Goal: Task Accomplishment & Management: Use online tool/utility

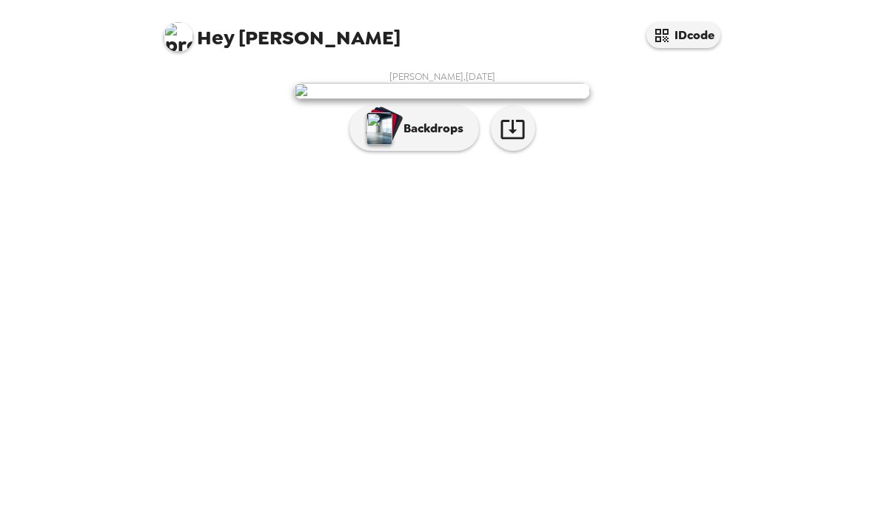
click at [428, 138] on p "Backdrops" at bounding box center [429, 129] width 67 height 18
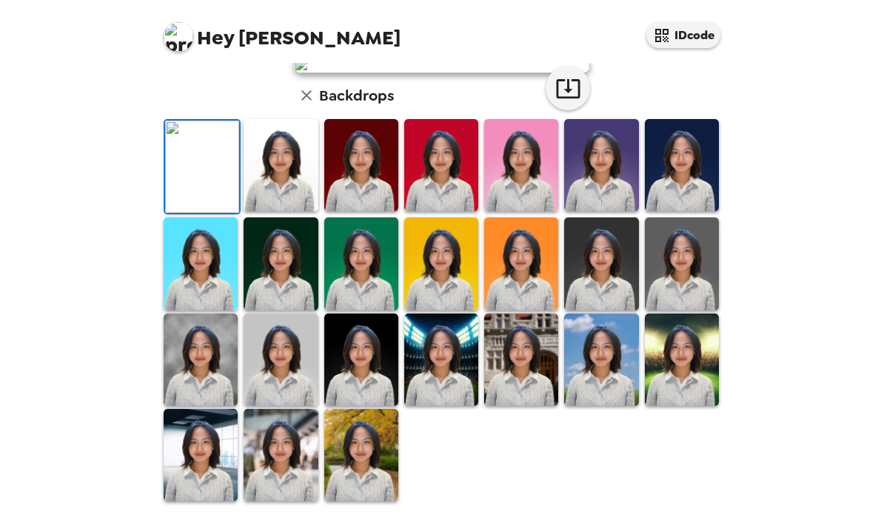
scroll to position [71, 0]
click at [298, 212] on img at bounding box center [280, 165] width 74 height 93
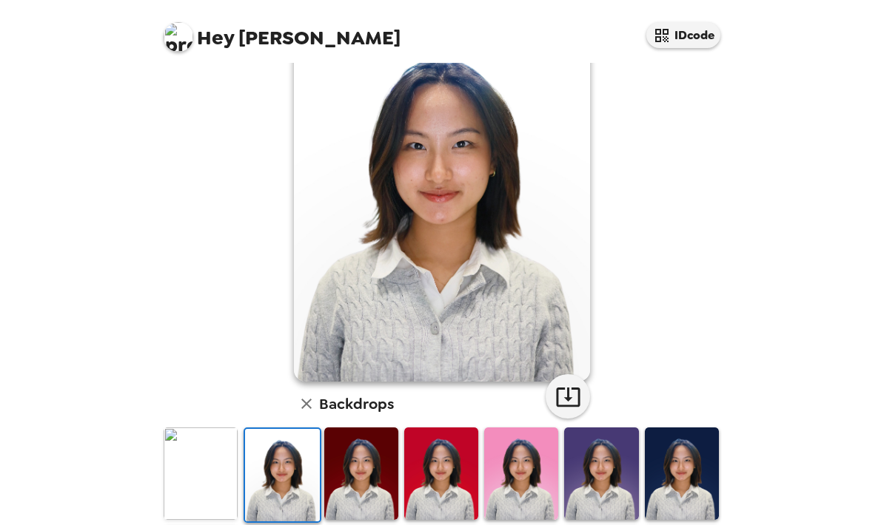
click at [300, 466] on img at bounding box center [282, 475] width 74 height 93
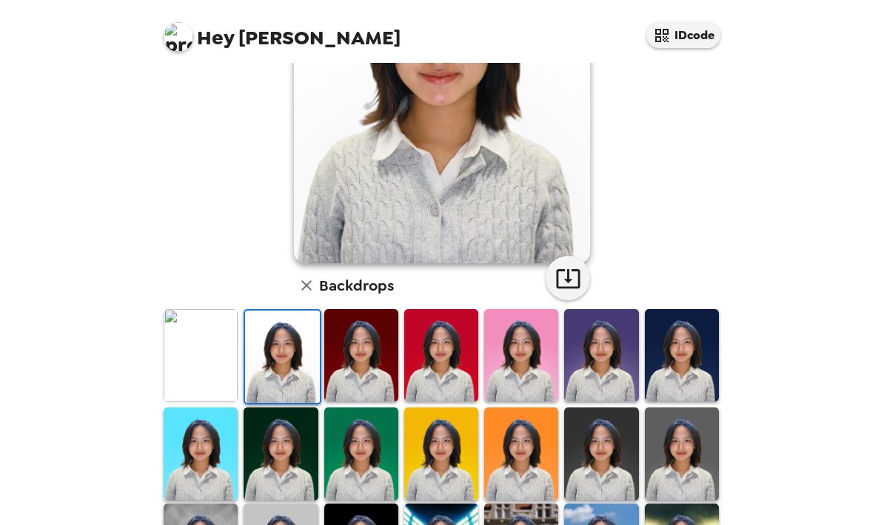
scroll to position [216, 0]
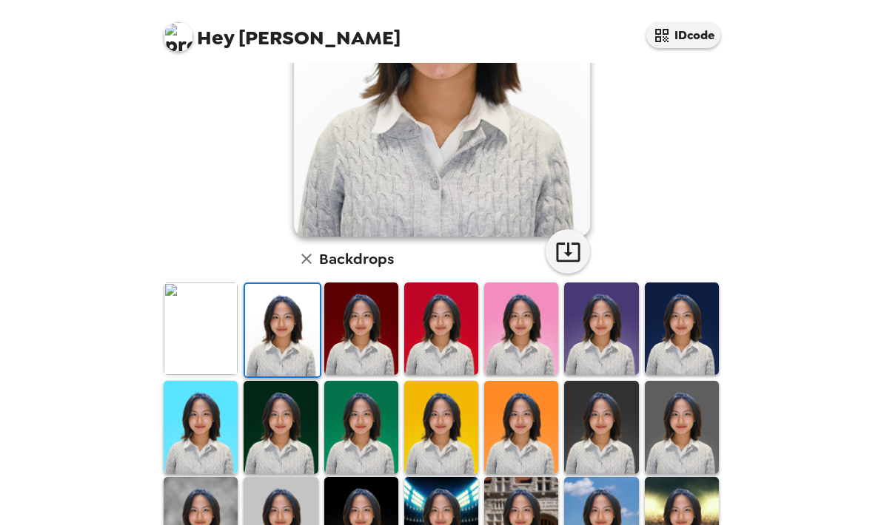
click at [193, 428] on img at bounding box center [201, 427] width 74 height 93
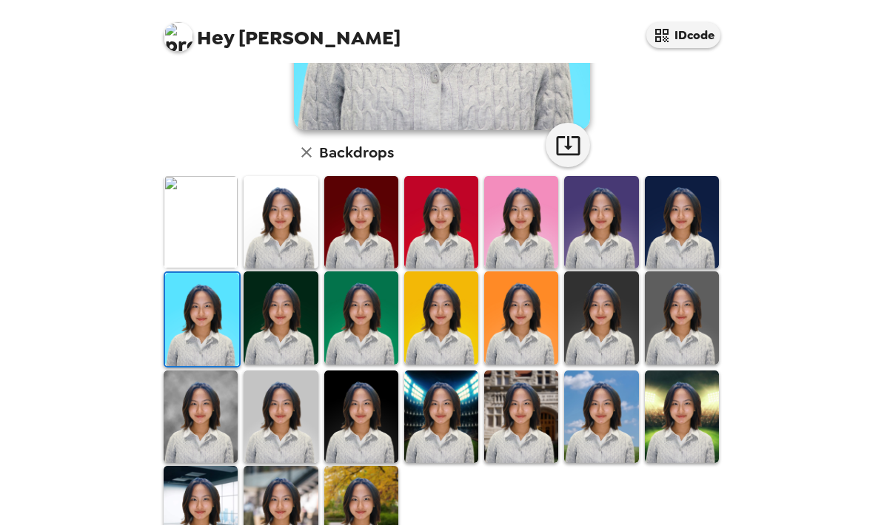
scroll to position [322, 0]
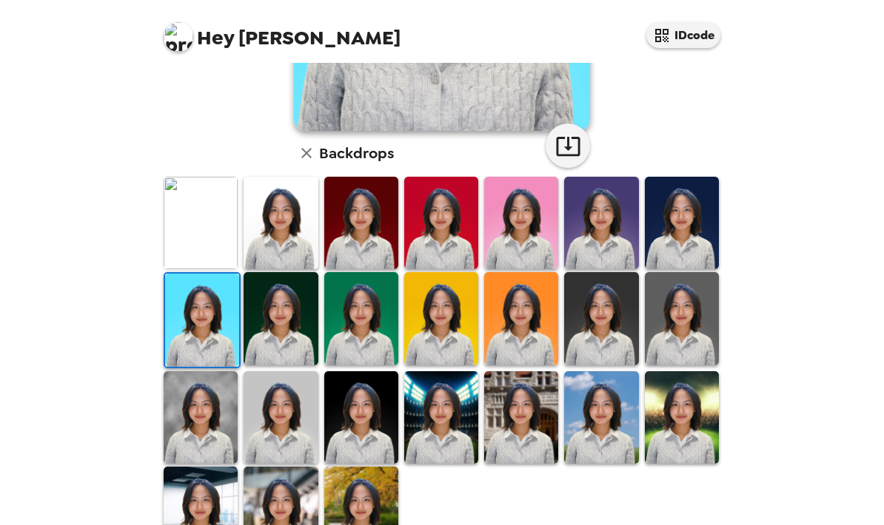
click at [283, 425] on img at bounding box center [280, 418] width 74 height 93
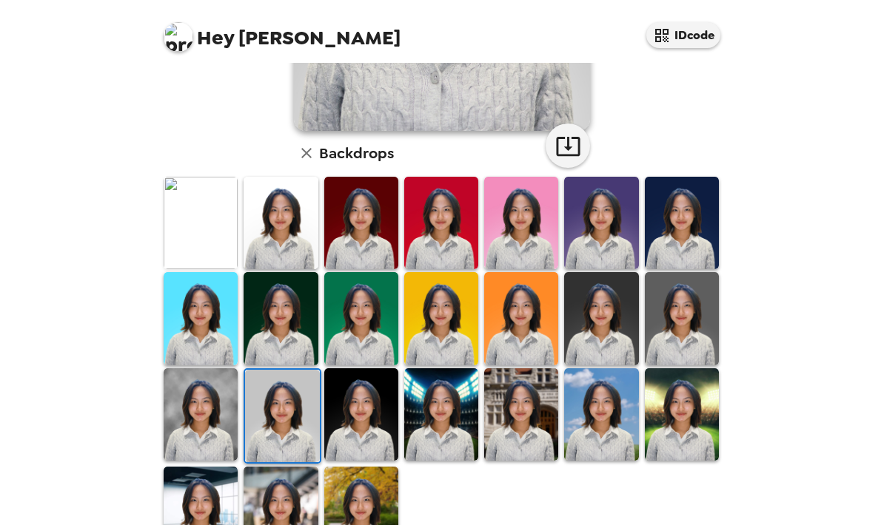
scroll to position [319, 0]
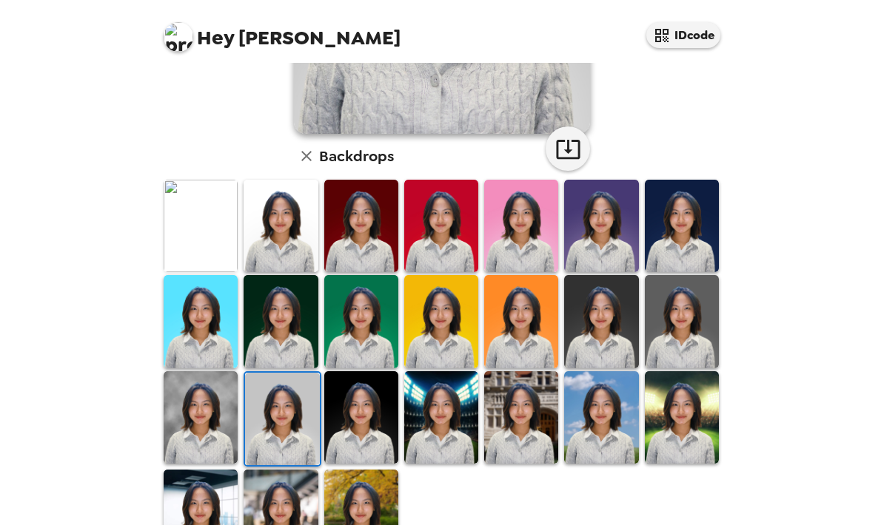
click at [218, 442] on img at bounding box center [201, 418] width 74 height 93
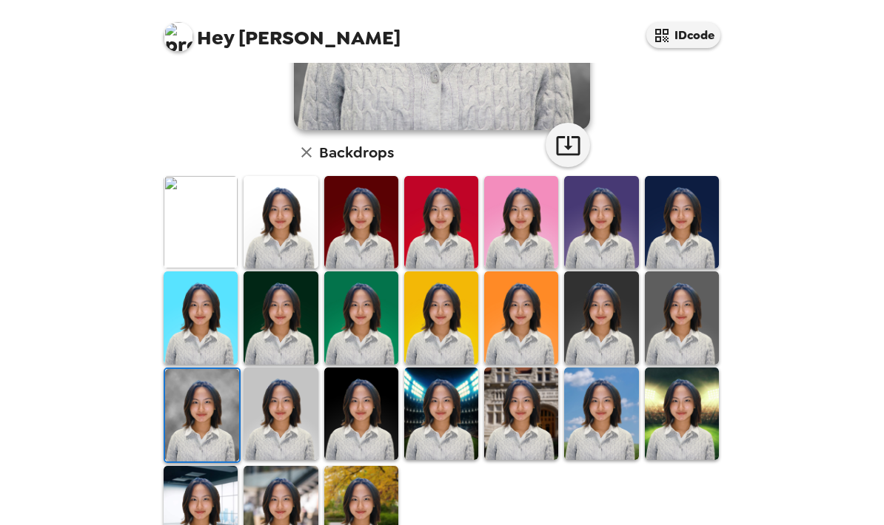
scroll to position [322, 0]
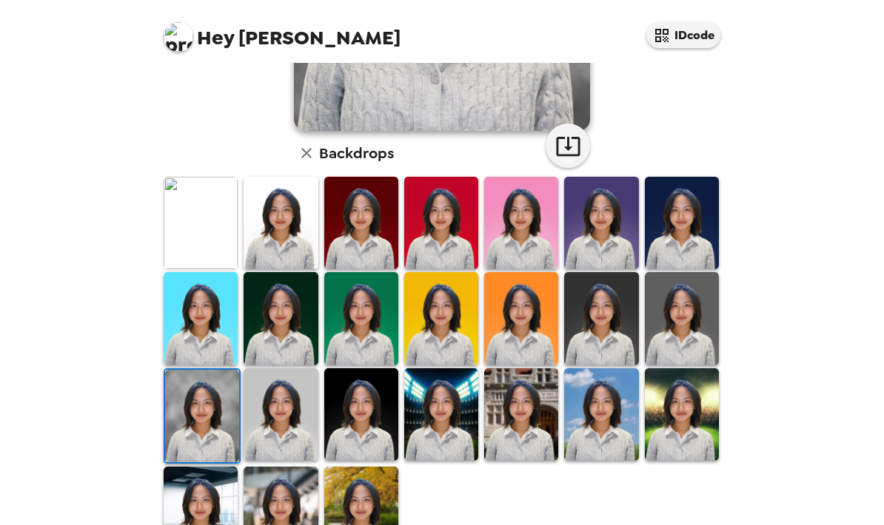
click at [285, 238] on img at bounding box center [280, 223] width 74 height 93
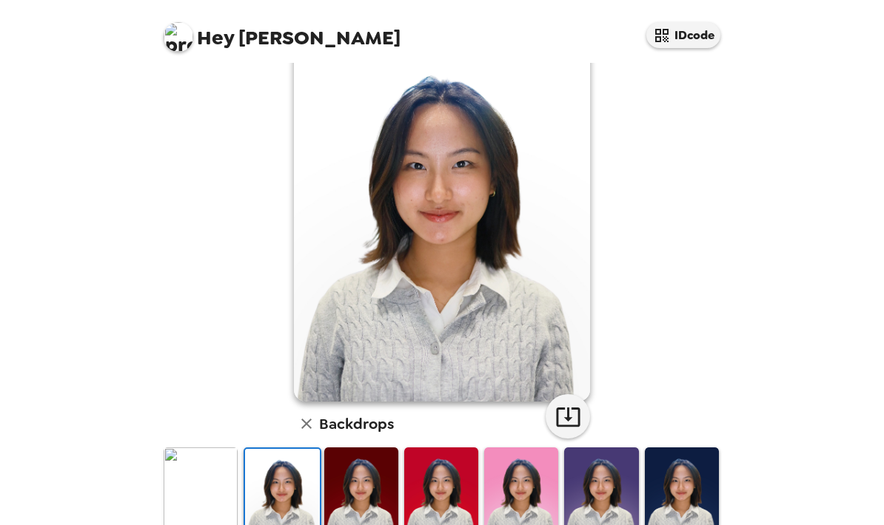
scroll to position [47, 0]
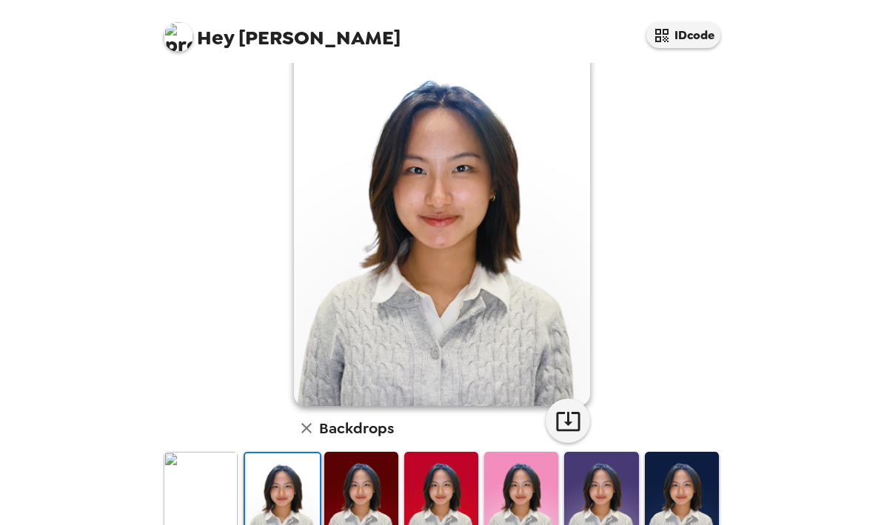
click at [571, 423] on icon "button" at bounding box center [568, 422] width 26 height 26
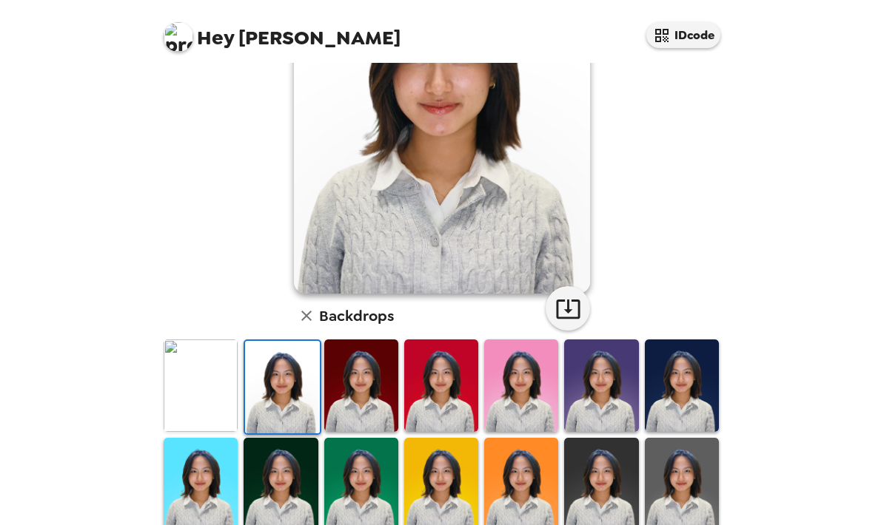
scroll to position [169, 0]
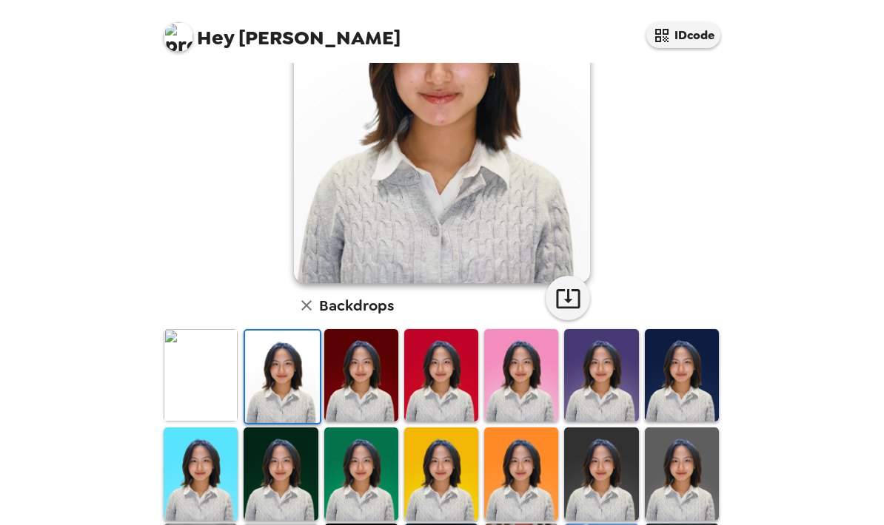
click at [209, 367] on img at bounding box center [201, 375] width 74 height 93
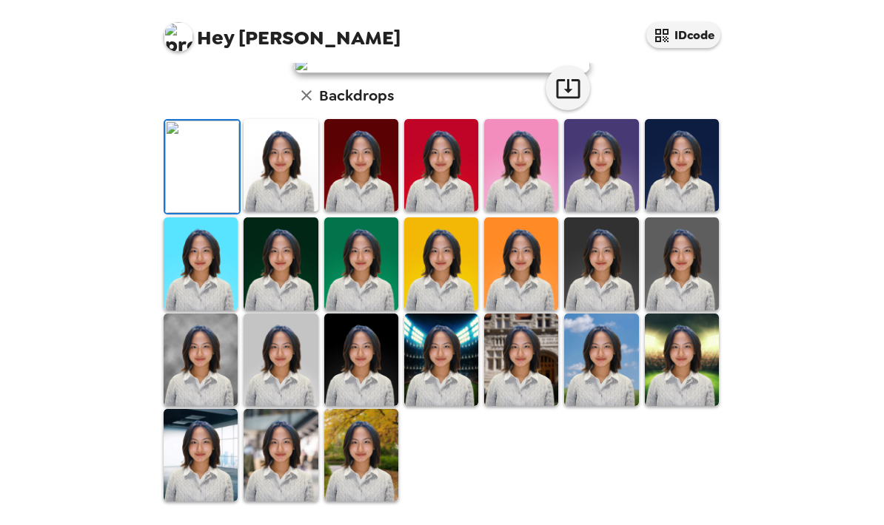
click at [566, 101] on icon "button" at bounding box center [568, 88] width 26 height 26
click at [350, 502] on img at bounding box center [361, 455] width 74 height 93
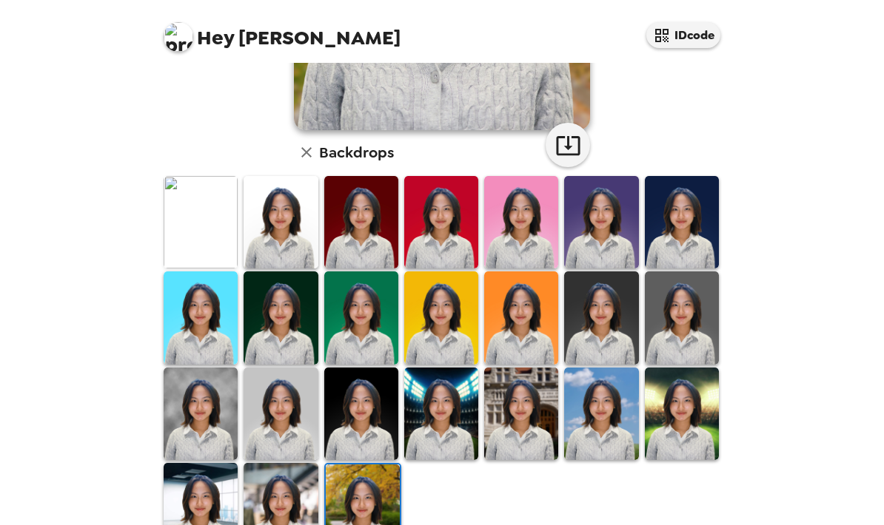
scroll to position [322, 0]
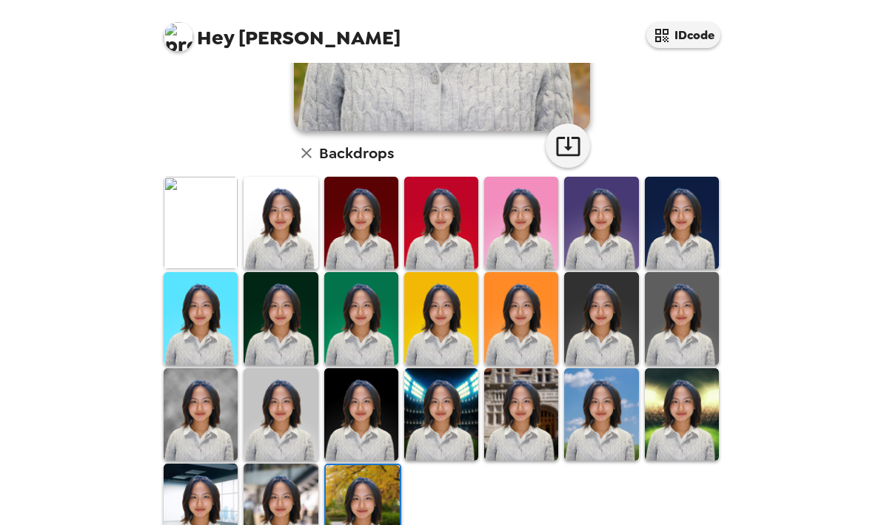
click at [450, 410] on img at bounding box center [441, 415] width 74 height 93
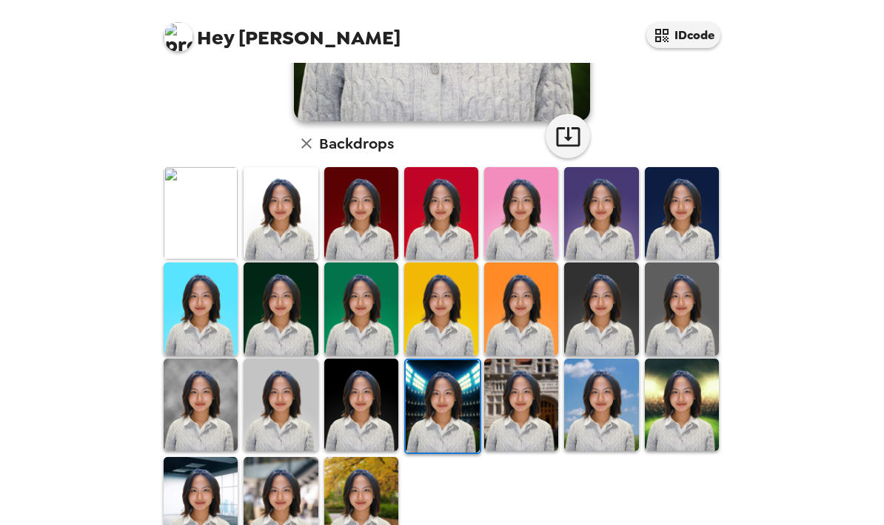
click at [778, 357] on div "Hey Jasmine IDcode [PERSON_NAME] , [DATE] Backdrops" at bounding box center [442, 262] width 884 height 525
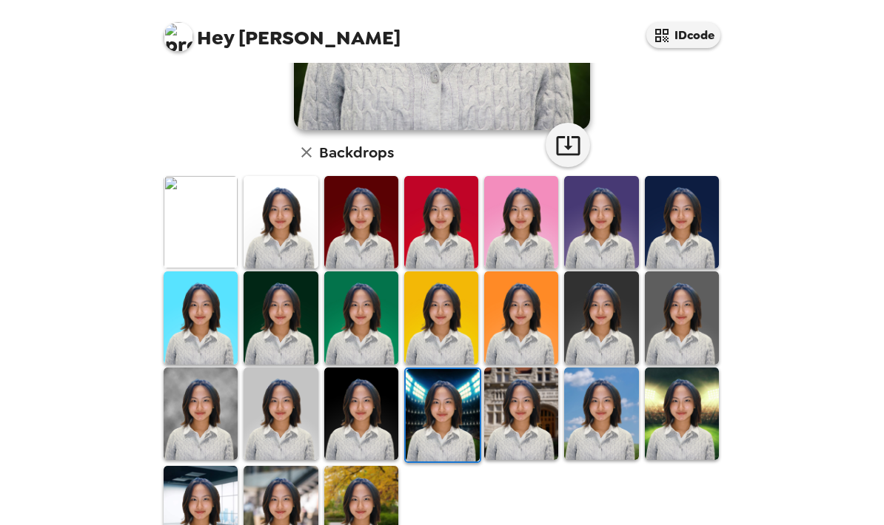
scroll to position [322, 0]
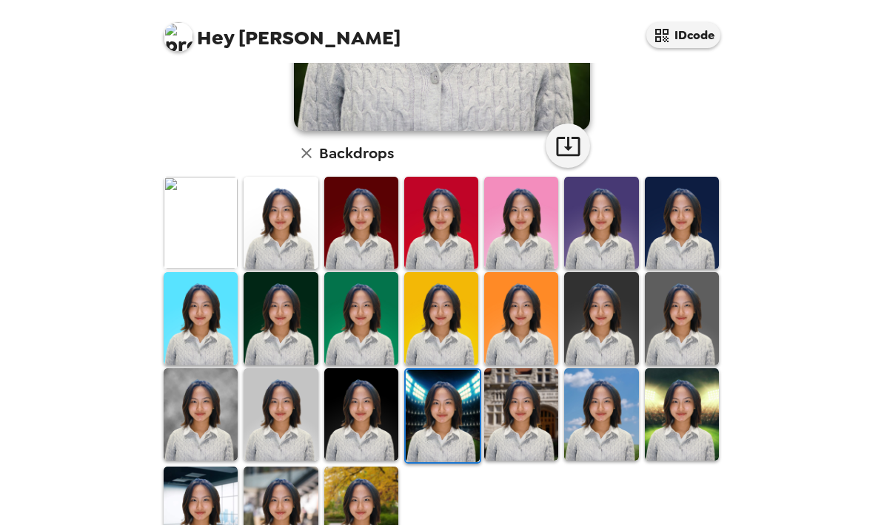
click at [675, 406] on img at bounding box center [682, 415] width 74 height 93
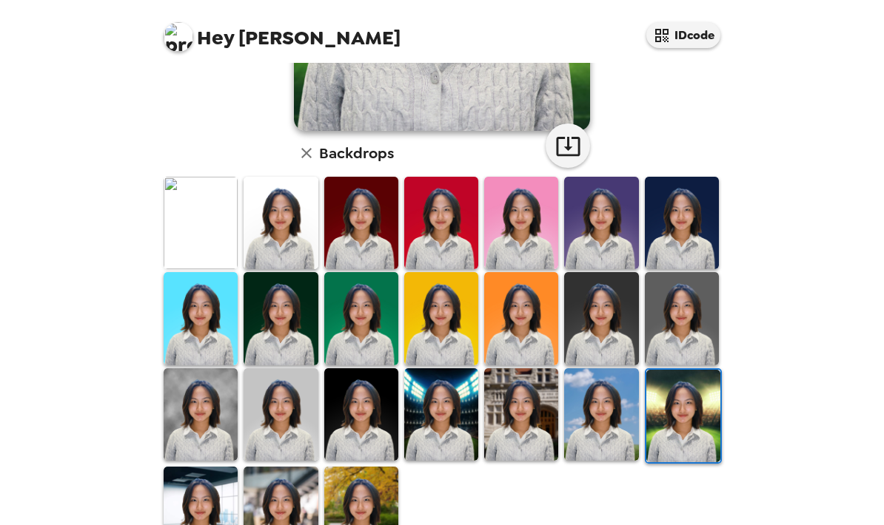
scroll to position [0, 0]
click at [210, 238] on img at bounding box center [201, 223] width 74 height 93
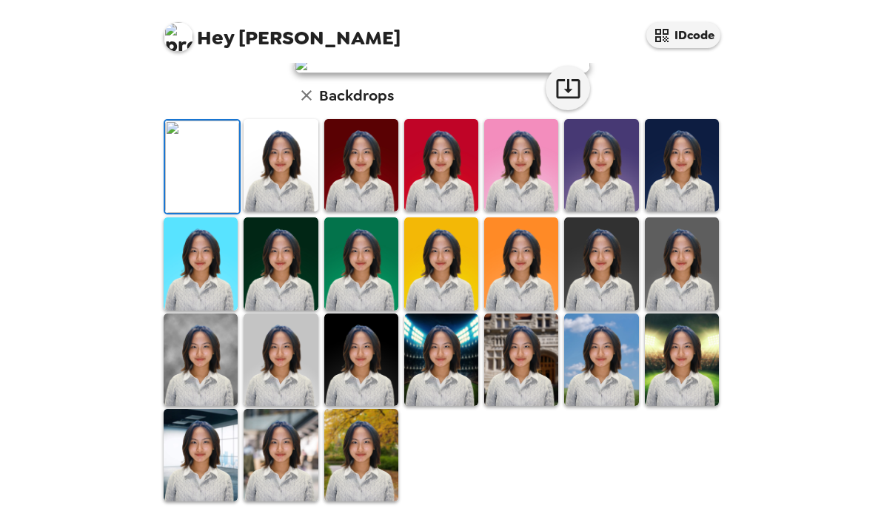
scroll to position [319, 0]
